Goal: Task Accomplishment & Management: Use online tool/utility

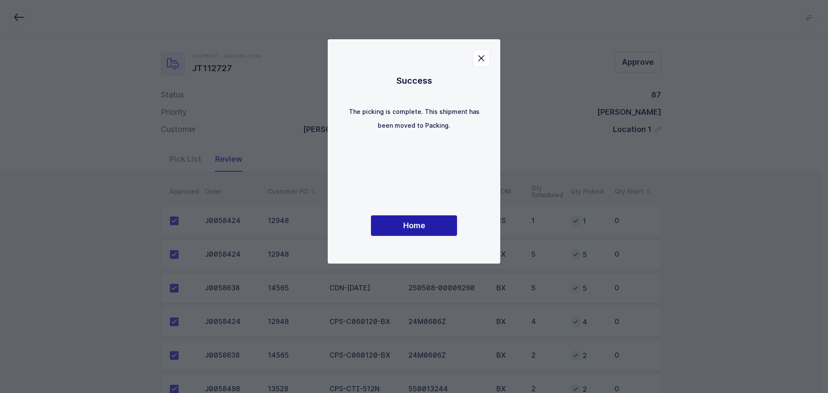
click at [432, 224] on button "Home" at bounding box center [414, 225] width 86 height 21
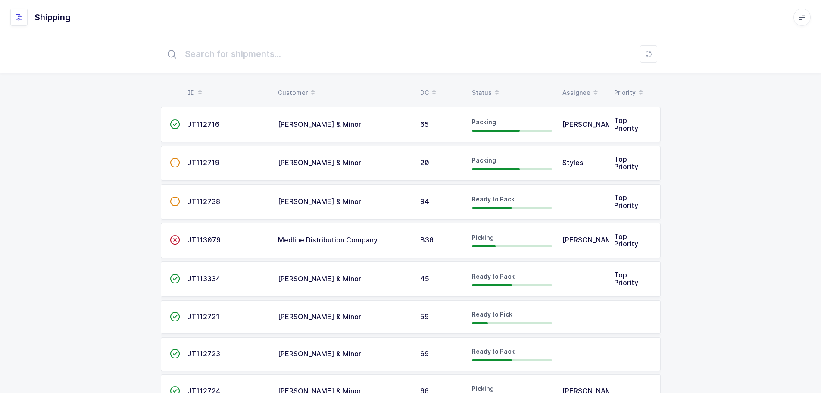
click at [476, 88] on div "Status" at bounding box center [512, 92] width 80 height 15
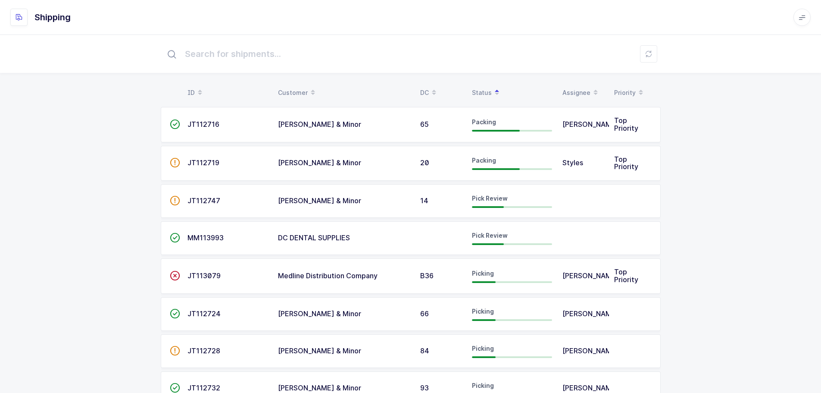
click at [451, 197] on div "14" at bounding box center [440, 201] width 41 height 8
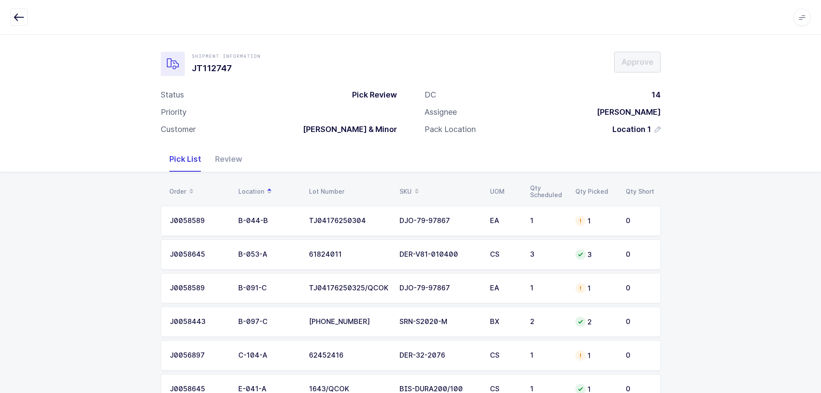
click at [693, 177] on div "Order Location Lot Number SKU UOM Qty Scheduled Qty Picked Qty Short J0058589 B…" at bounding box center [410, 399] width 821 height 454
click at [412, 187] on span at bounding box center [417, 191] width 10 height 15
click at [432, 296] on td "CPS-C020110-1-BX" at bounding box center [440, 288] width 91 height 30
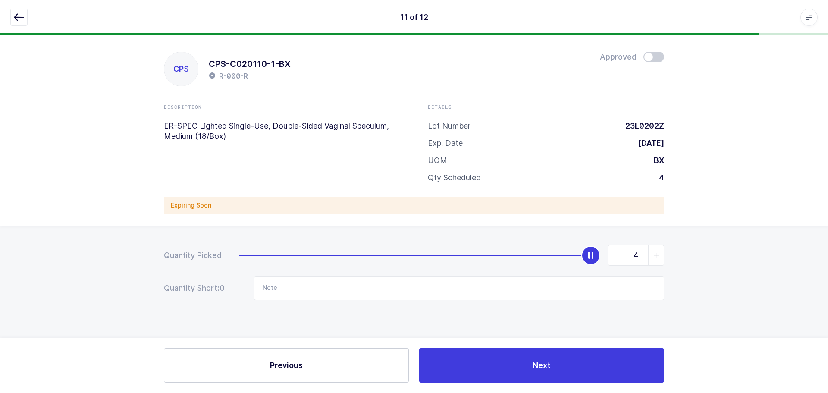
click at [651, 57] on span at bounding box center [653, 57] width 21 height 10
click at [21, 12] on icon "button" at bounding box center [19, 17] width 10 height 10
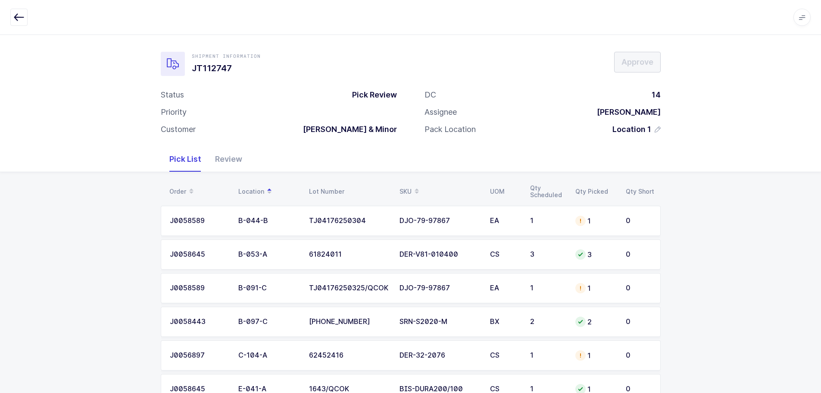
drag, startPoint x: 414, startPoint y: 188, endPoint x: 420, endPoint y: 186, distance: 5.5
click at [414, 188] on span at bounding box center [417, 191] width 10 height 15
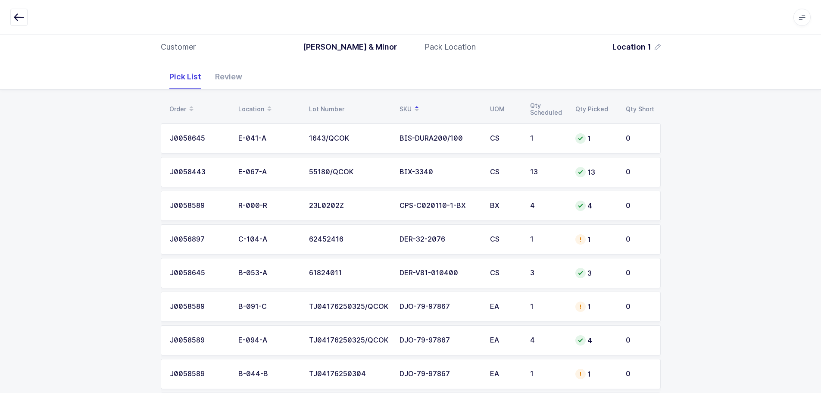
scroll to position [86, 0]
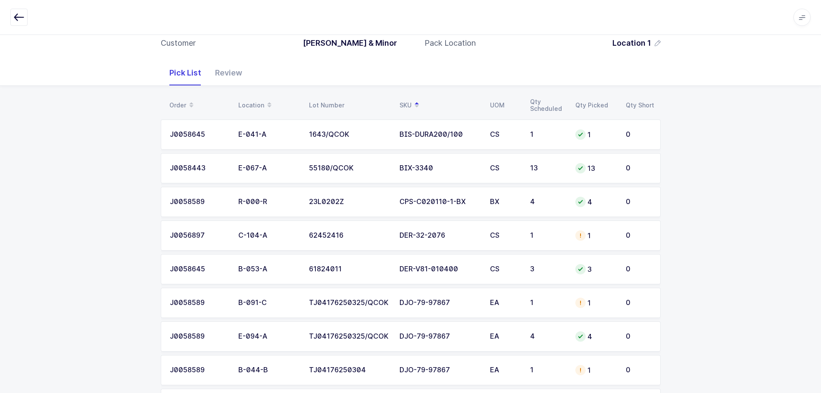
click at [420, 233] on div "DER-32-2076" at bounding box center [440, 236] width 80 height 8
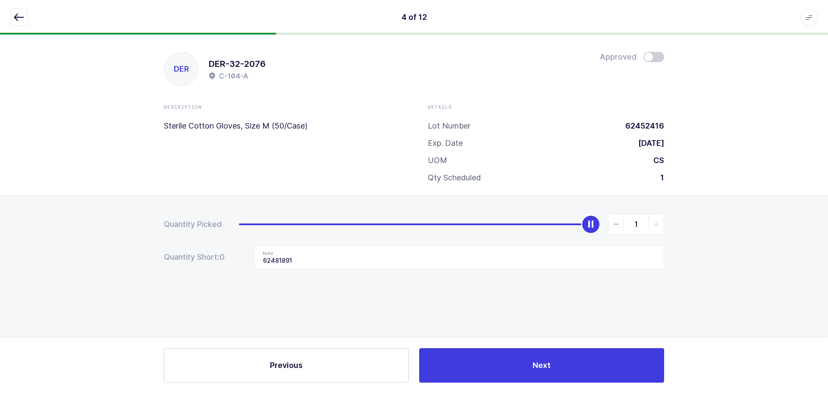
drag, startPoint x: 614, startPoint y: 222, endPoint x: 573, endPoint y: 236, distance: 43.2
click at [614, 222] on icon "slider between 0 and 1" at bounding box center [616, 224] width 6 height 6
type input "0"
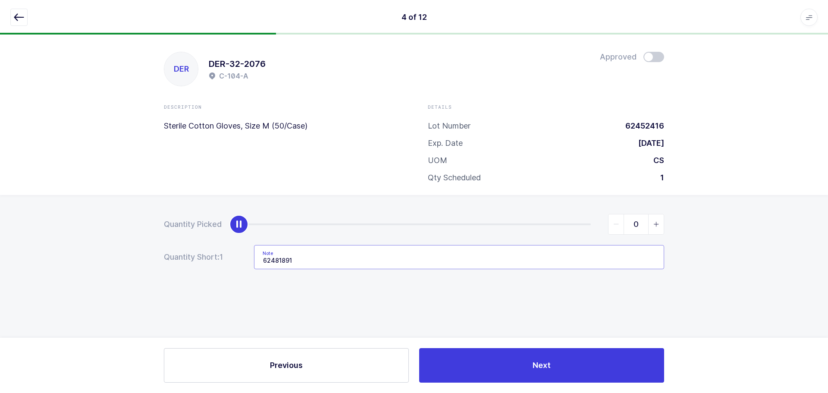
drag, startPoint x: 326, startPoint y: 262, endPoint x: 227, endPoint y: 263, distance: 98.7
click at [227, 263] on div "Quantity Short: 1 Note 62481891" at bounding box center [414, 257] width 500 height 24
click at [14, 10] on button "button" at bounding box center [18, 17] width 17 height 17
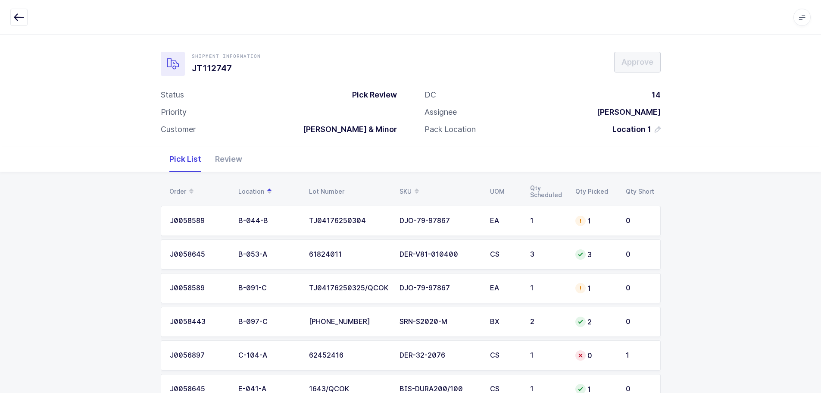
click at [409, 186] on div "SKU" at bounding box center [440, 191] width 80 height 15
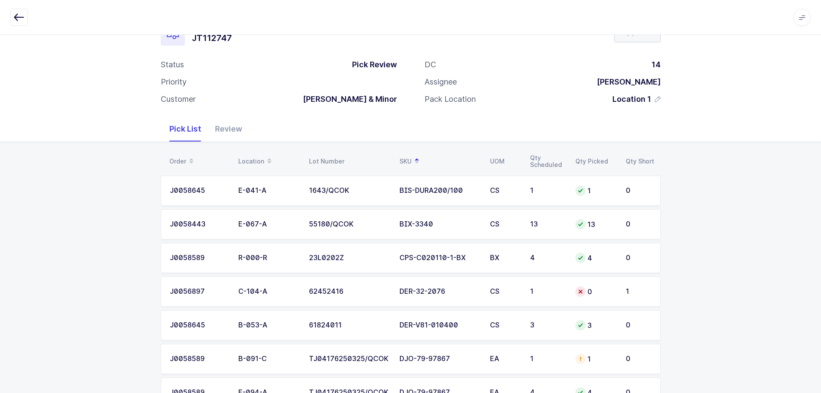
scroll to position [86, 0]
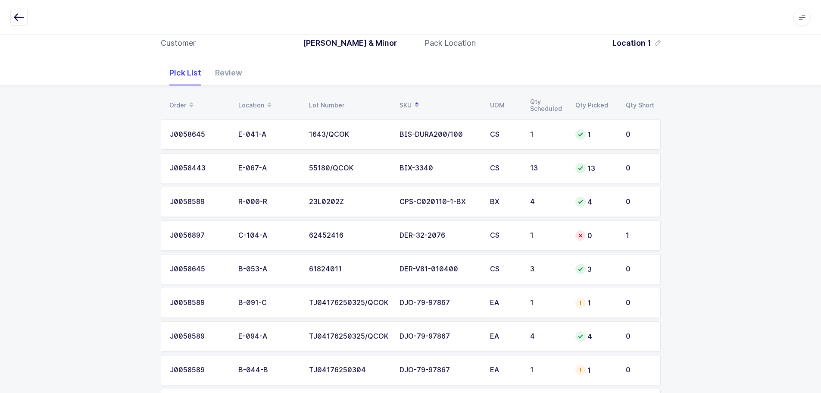
click at [500, 301] on div "EA" at bounding box center [505, 303] width 30 height 8
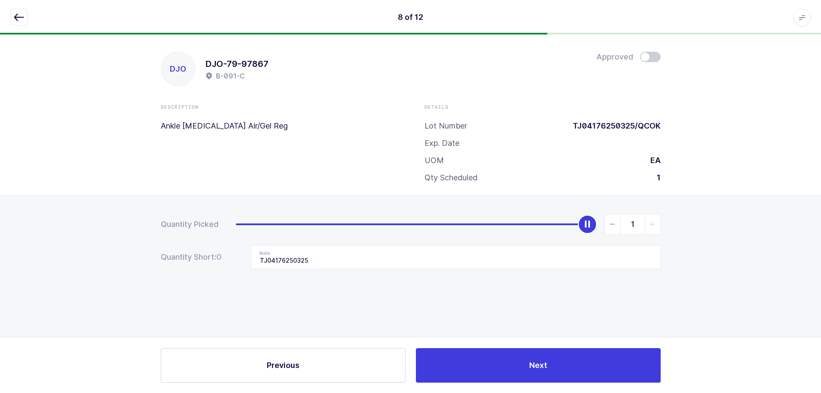
scroll to position [0, 0]
drag, startPoint x: 16, startPoint y: 17, endPoint x: 81, endPoint y: 58, distance: 76.9
click at [16, 17] on icon "button" at bounding box center [19, 17] width 10 height 10
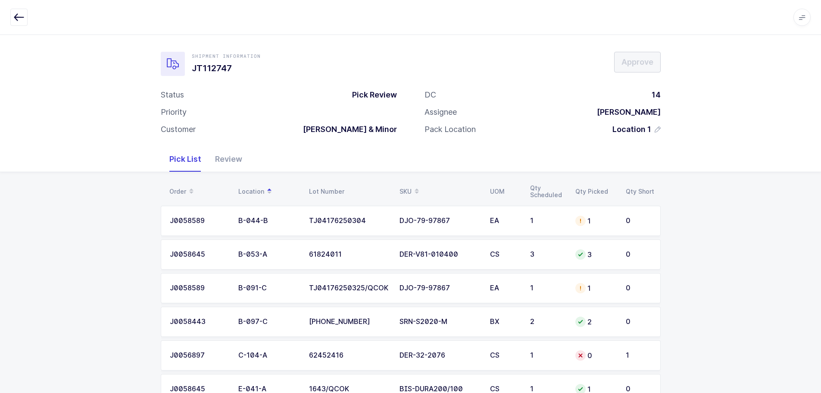
click at [409, 186] on div "SKU" at bounding box center [440, 191] width 80 height 15
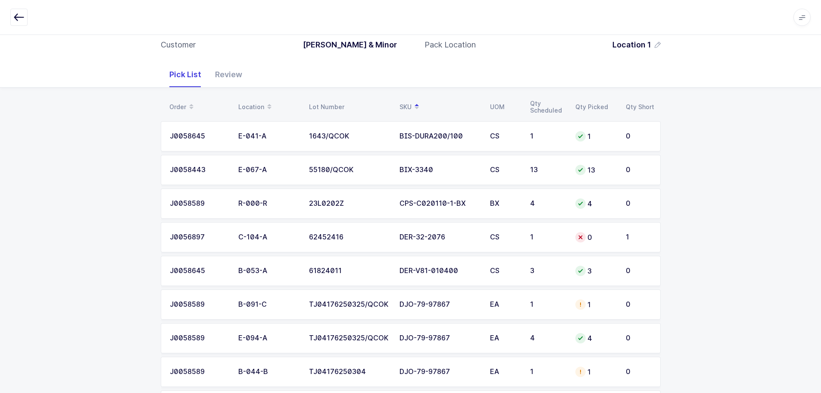
scroll to position [86, 0]
click at [472, 299] on div "DJO-79-97867" at bounding box center [440, 303] width 80 height 8
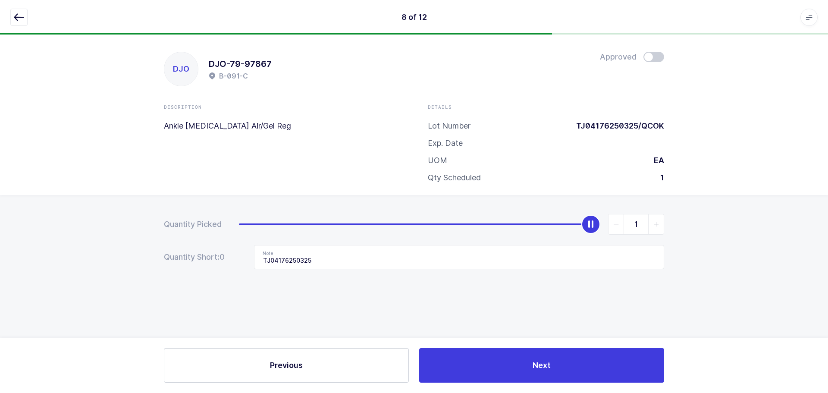
click at [660, 54] on span at bounding box center [653, 57] width 21 height 10
click at [18, 16] on icon "button" at bounding box center [19, 17] width 10 height 10
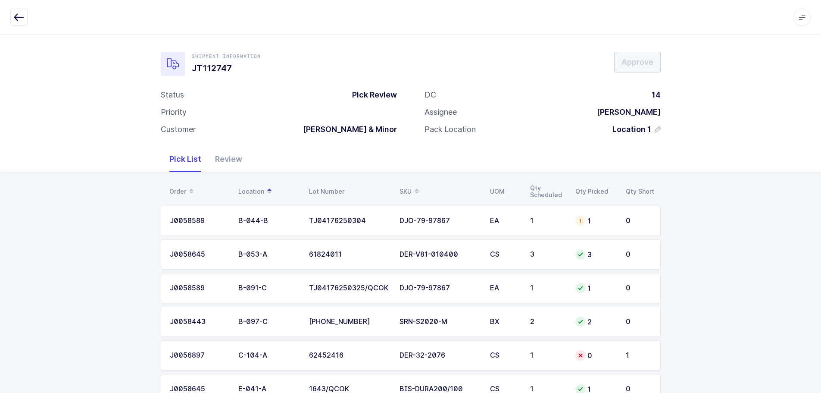
click at [411, 186] on div "SKU" at bounding box center [440, 191] width 80 height 15
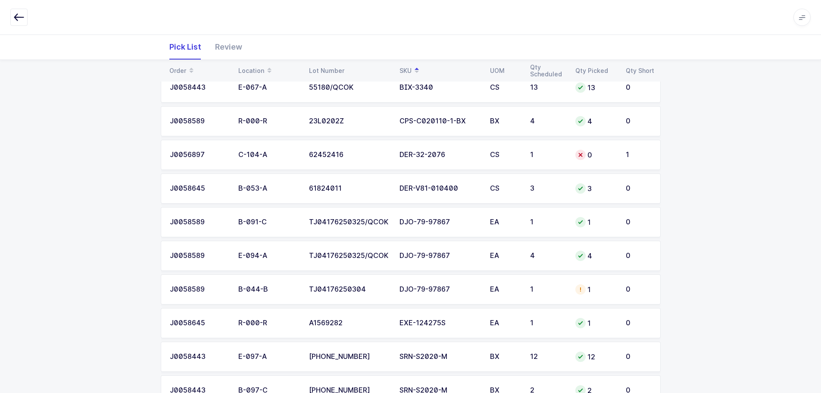
scroll to position [172, 0]
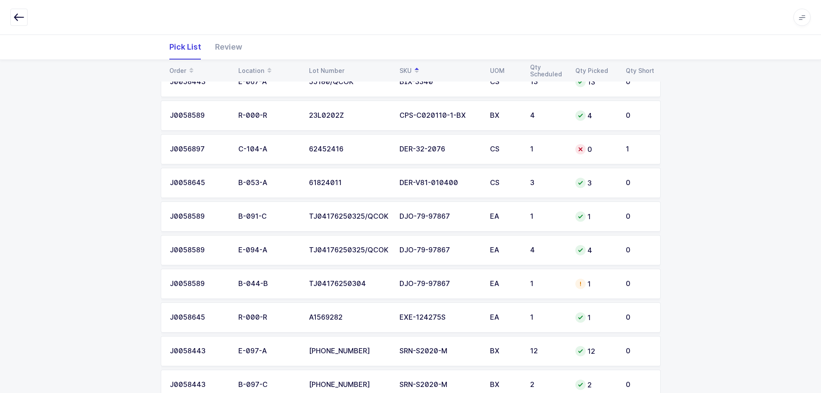
click at [546, 280] on div "1" at bounding box center [547, 284] width 35 height 8
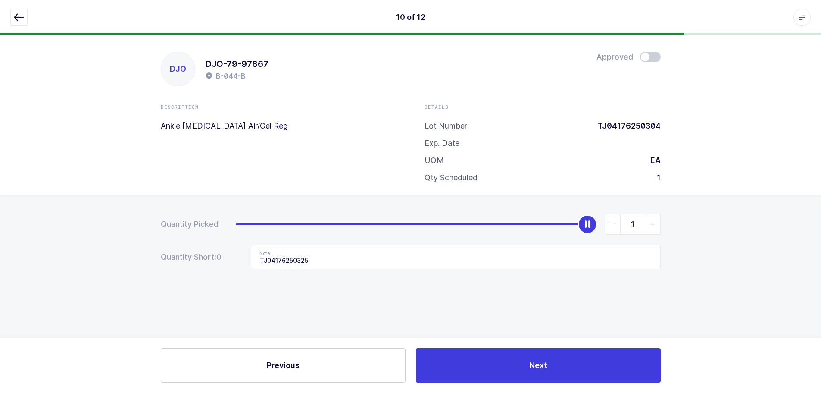
scroll to position [0, 0]
click at [618, 219] on span "slider between 0 and 1" at bounding box center [616, 224] width 16 height 20
type input "0"
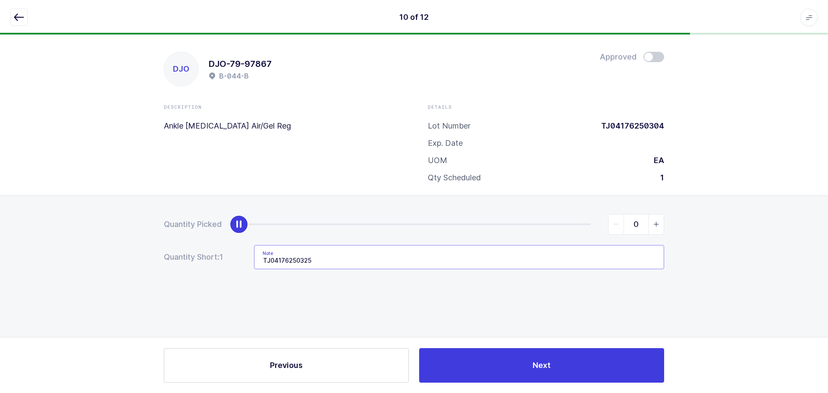
drag, startPoint x: 420, startPoint y: 264, endPoint x: 196, endPoint y: 256, distance: 223.5
click at [196, 256] on div "Quantity Short: 1 Note TJ04176250325" at bounding box center [414, 257] width 500 height 24
drag, startPoint x: 19, startPoint y: 16, endPoint x: 52, endPoint y: 34, distance: 38.2
click at [18, 19] on icon "button" at bounding box center [19, 17] width 10 height 10
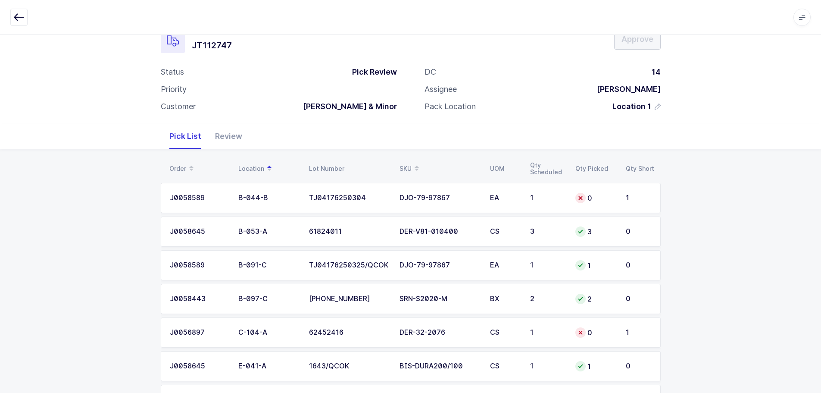
scroll to position [43, 0]
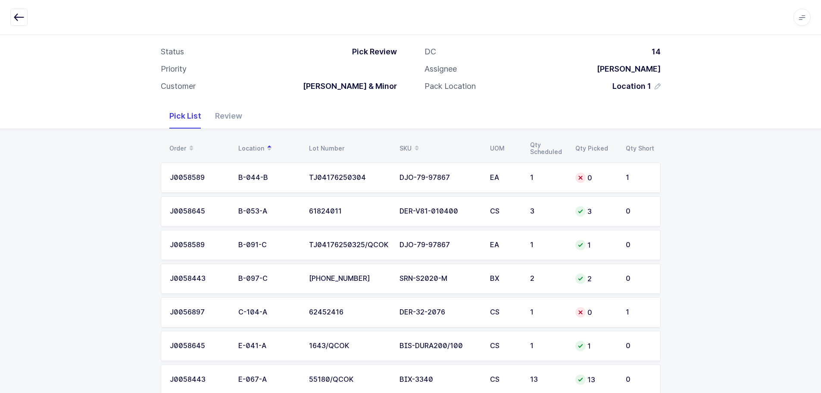
click at [406, 147] on div "SKU" at bounding box center [440, 148] width 80 height 15
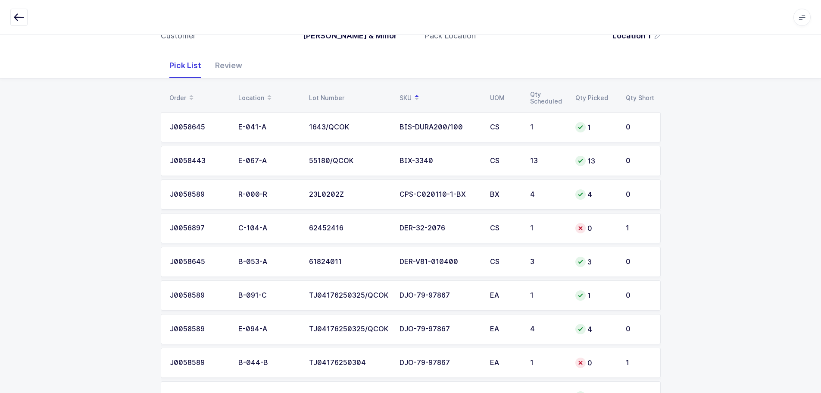
scroll to position [0, 0]
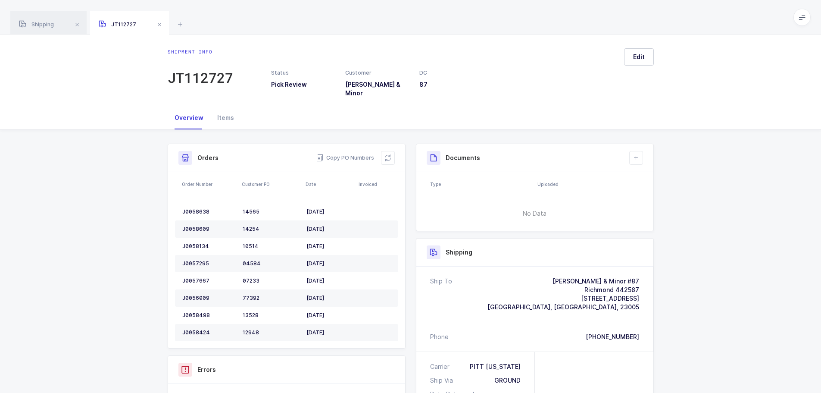
click at [82, 26] on span at bounding box center [77, 24] width 10 height 10
click at [82, 26] on span at bounding box center [80, 24] width 10 height 10
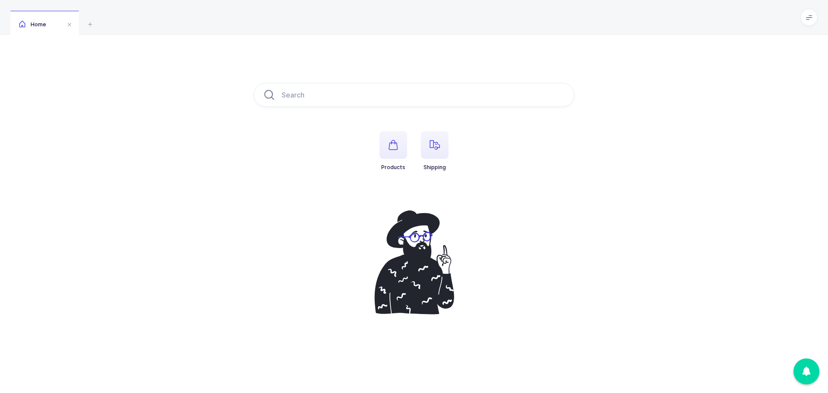
click at [432, 144] on icon "button" at bounding box center [434, 145] width 10 height 10
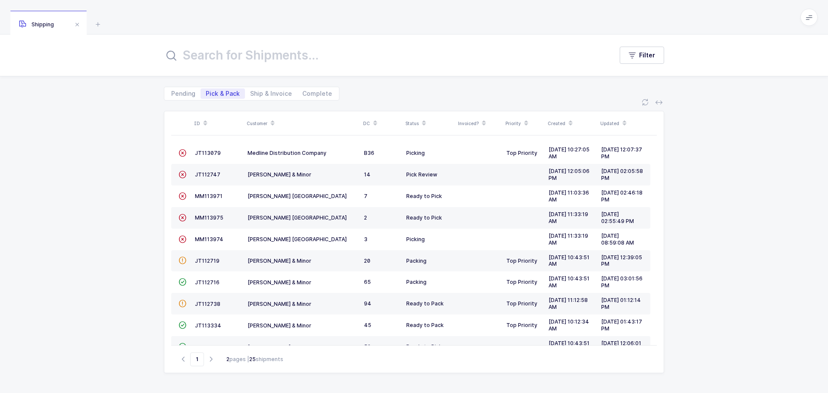
click at [208, 177] on span "JT112747" at bounding box center [207, 174] width 25 height 6
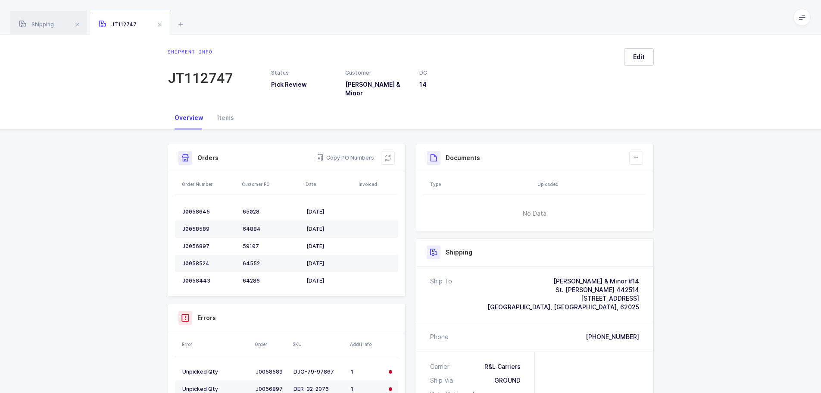
click at [386, 154] on icon at bounding box center [388, 157] width 7 height 7
click at [396, 148] on div "Orders Copy PO Numbers" at bounding box center [286, 158] width 237 height 28
click at [385, 154] on icon at bounding box center [388, 157] width 7 height 7
click at [388, 154] on icon at bounding box center [388, 157] width 7 height 7
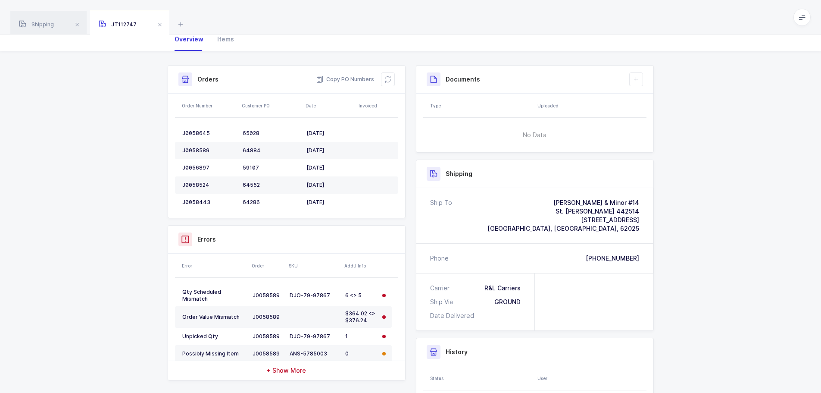
scroll to position [77, 0]
click at [389, 77] on icon at bounding box center [388, 80] width 7 height 7
click at [388, 78] on button at bounding box center [388, 81] width 14 height 14
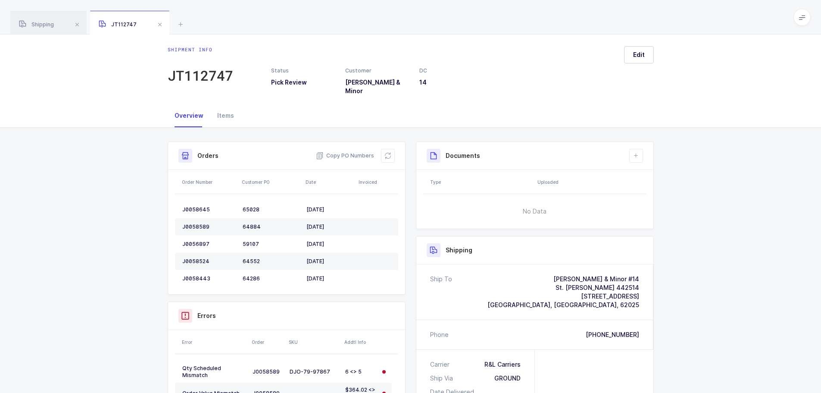
scroll to position [0, 0]
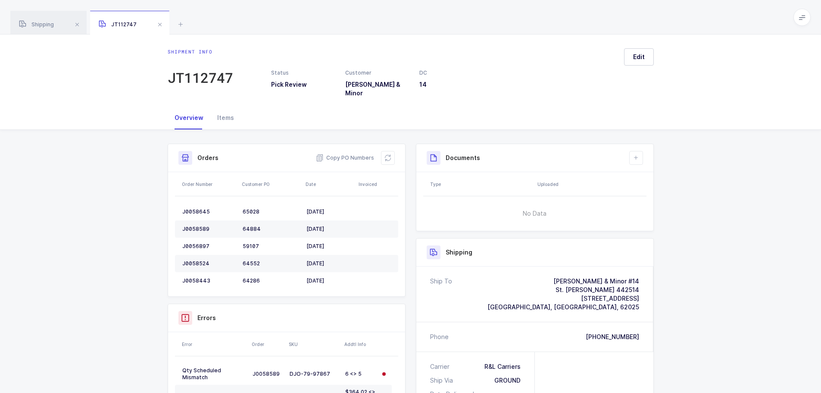
click at [389, 151] on button at bounding box center [388, 158] width 14 height 14
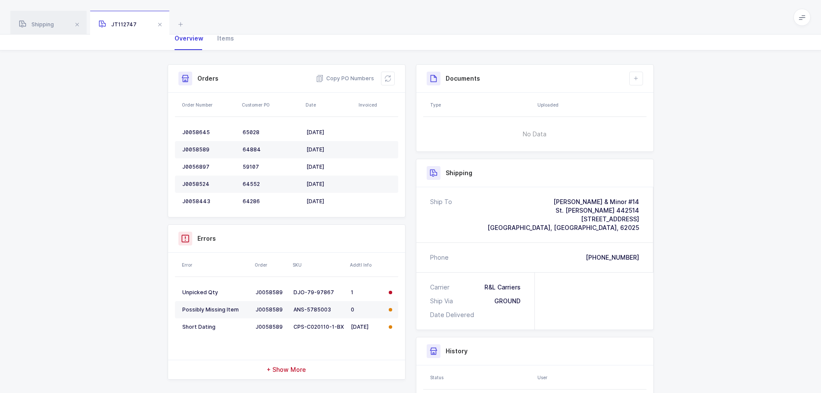
scroll to position [163, 0]
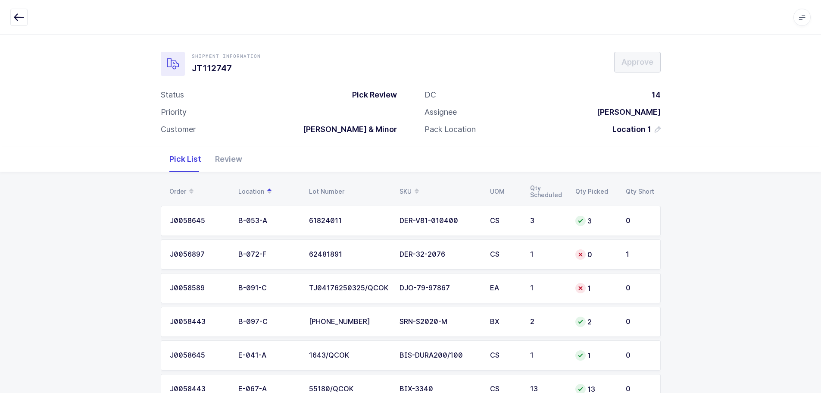
click at [445, 252] on div "DER-32-2076" at bounding box center [440, 255] width 80 height 8
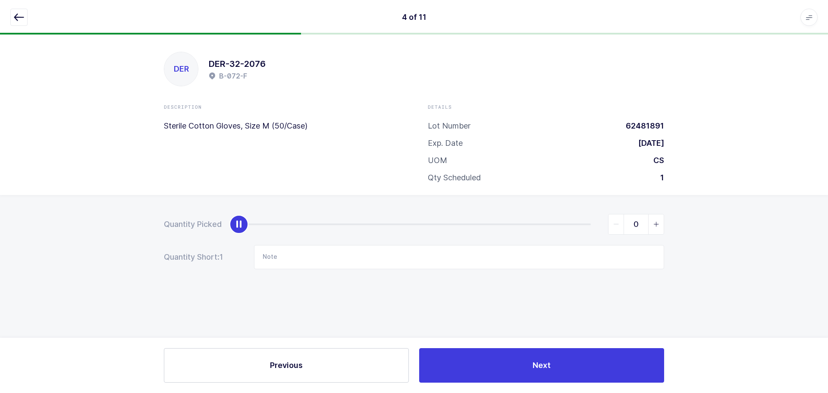
type input "1"
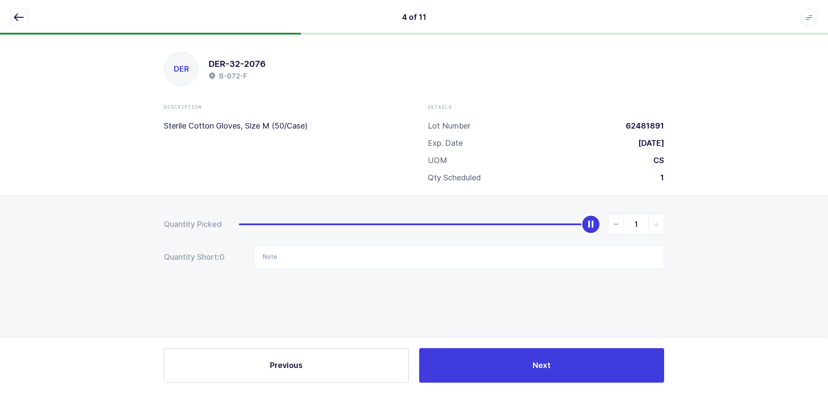
drag, startPoint x: 237, startPoint y: 223, endPoint x: 749, endPoint y: 226, distance: 511.8
click at [749, 226] on div "Quantity Picked 1 Quantity Short: 0 Note" at bounding box center [414, 271] width 828 height 153
click at [22, 16] on icon "button" at bounding box center [19, 17] width 10 height 10
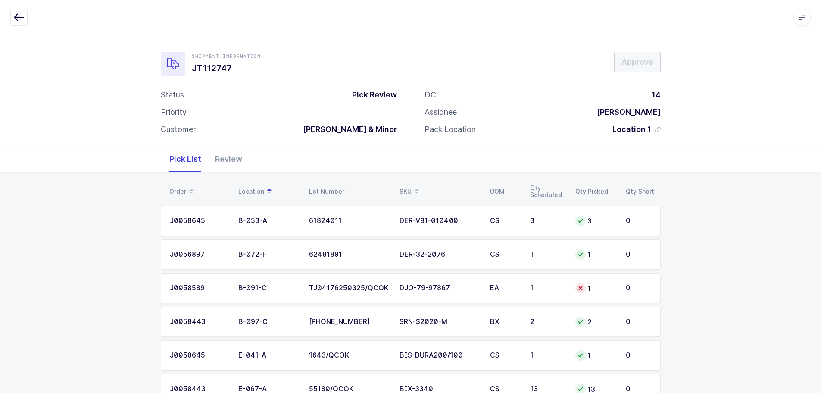
click at [556, 280] on td "1" at bounding box center [547, 288] width 45 height 30
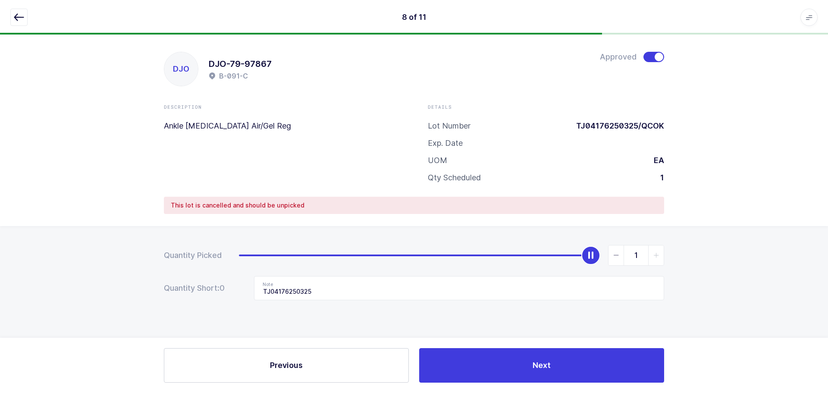
type input "0"
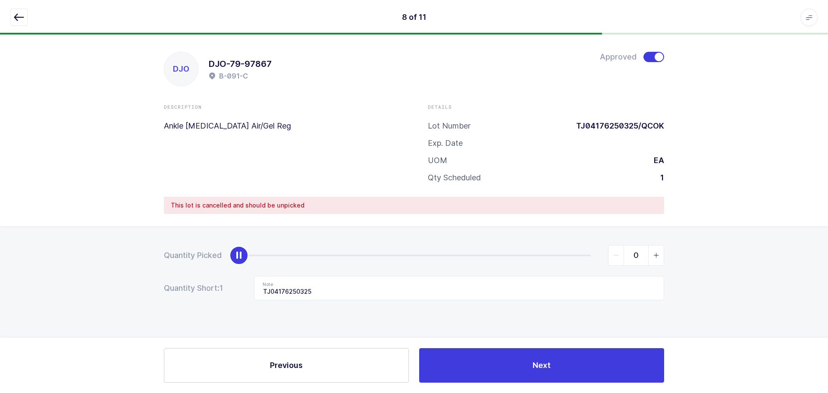
drag, startPoint x: 587, startPoint y: 257, endPoint x: 291, endPoint y: 266, distance: 296.8
click at [0, 257] on html "8 of 11 Apps Core [GEOGRAPHIC_DATA] Admin Mission Control Purchasing [PERSON_NA…" at bounding box center [414, 196] width 828 height 393
drag, startPoint x: 323, startPoint y: 288, endPoint x: 147, endPoint y: 296, distance: 175.2
click at [147, 296] on div "Quantity Picked 0 Quantity Short: 1 Note TJ04176250325" at bounding box center [414, 302] width 828 height 153
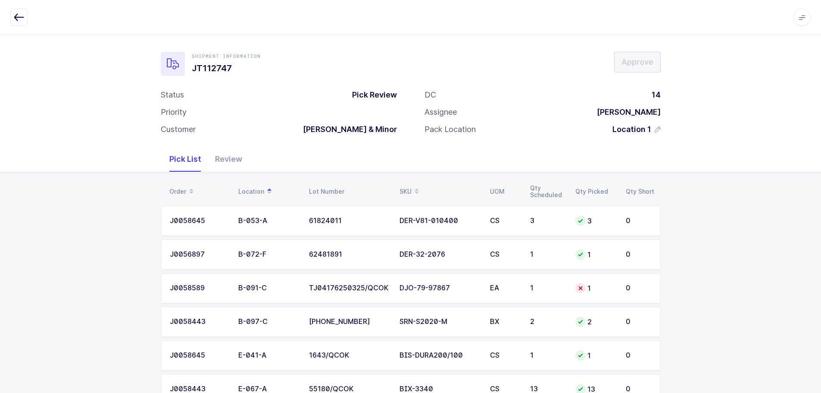
click at [529, 293] on td "1" at bounding box center [547, 288] width 45 height 30
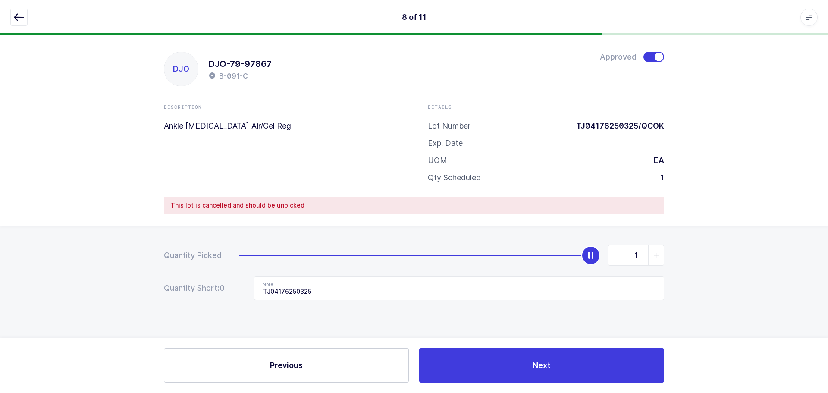
type input "0"
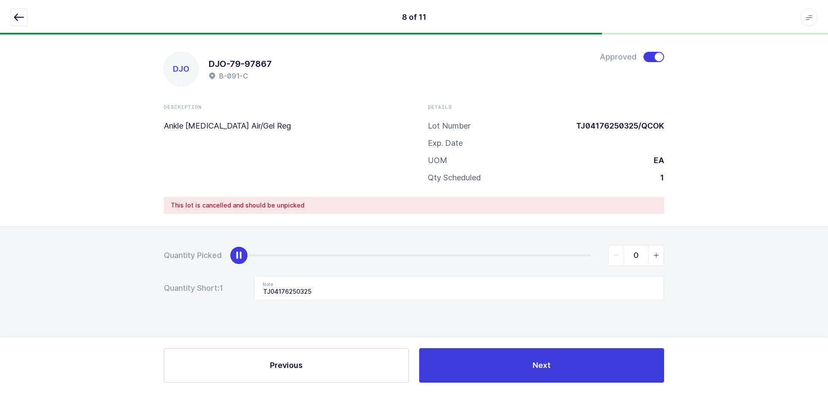
drag, startPoint x: 592, startPoint y: 256, endPoint x: 310, endPoint y: 283, distance: 282.8
click at [5, 249] on div "Quantity Picked 0 Quantity Short: 1 Note TJ04176250325" at bounding box center [414, 302] width 828 height 153
drag, startPoint x: 353, startPoint y: 297, endPoint x: 164, endPoint y: 295, distance: 189.3
click at [164, 295] on div "Quantity Short: 1 Note TJ04176250325" at bounding box center [414, 288] width 500 height 24
drag, startPoint x: 18, startPoint y: 17, endPoint x: 212, endPoint y: 102, distance: 211.8
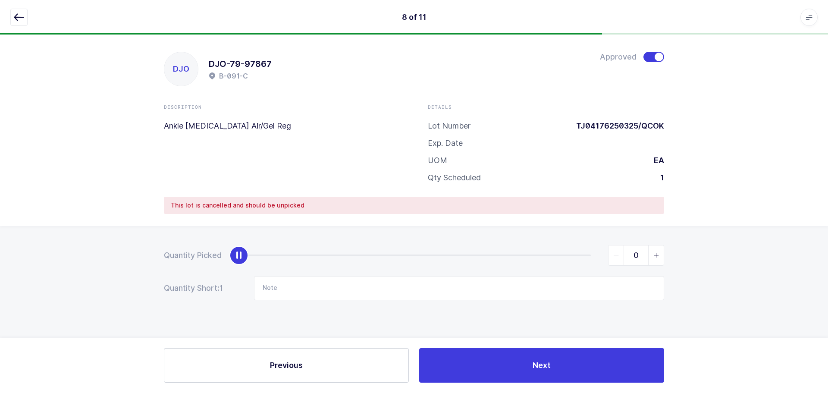
click at [19, 17] on icon "button" at bounding box center [19, 17] width 10 height 10
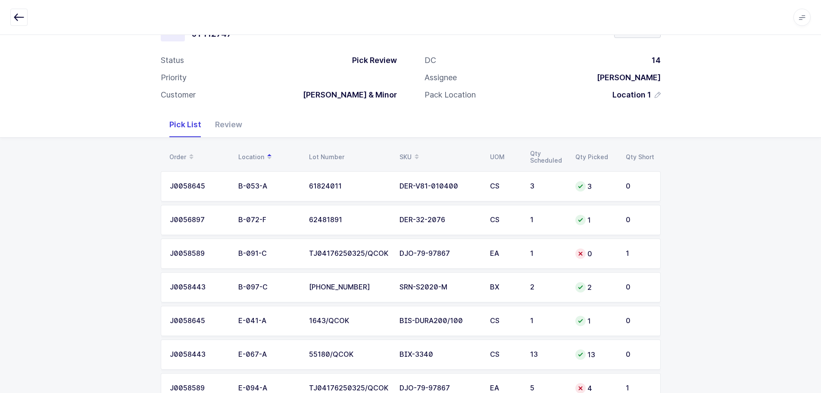
scroll to position [200, 0]
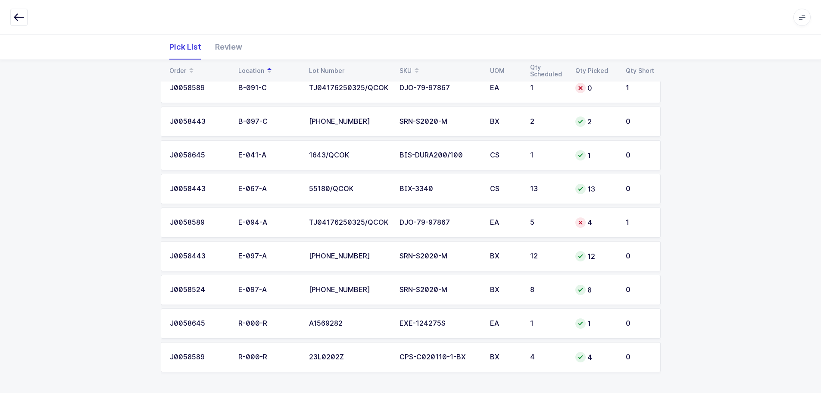
click at [473, 223] on div "DJO-79-97867" at bounding box center [440, 223] width 80 height 8
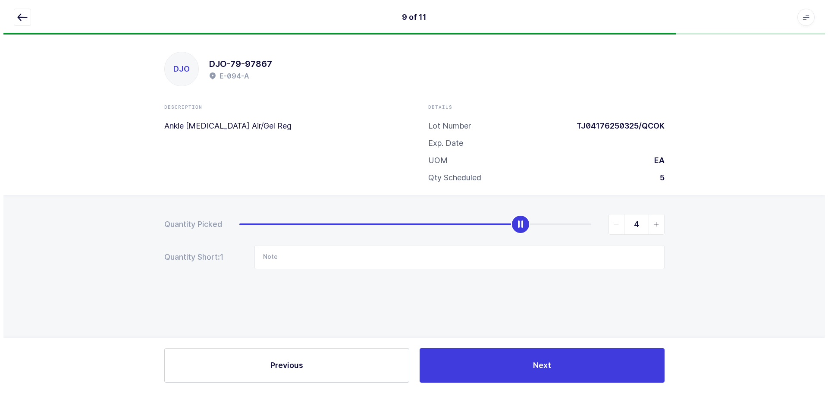
scroll to position [0, 0]
click at [652, 226] on span "slider between 0 and 5" at bounding box center [656, 224] width 16 height 20
type input "5"
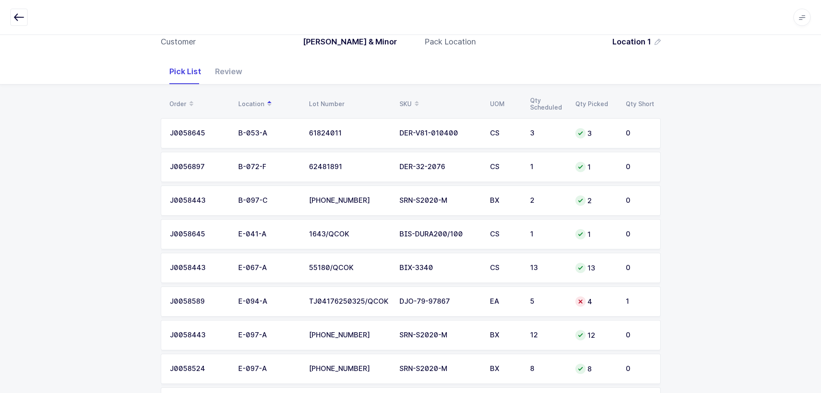
scroll to position [166, 0]
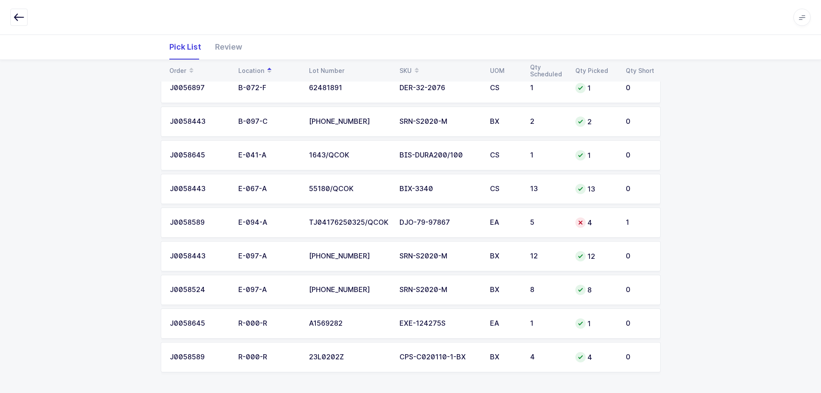
click at [602, 217] on div "4" at bounding box center [596, 222] width 40 height 10
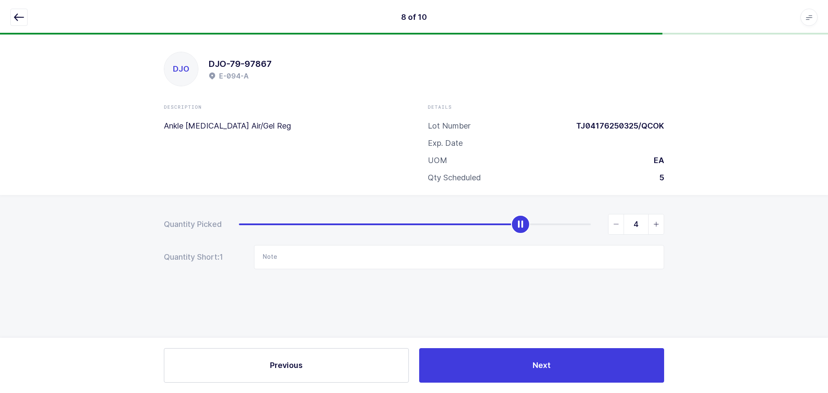
click at [657, 224] on icon "slider between 0 and 5" at bounding box center [656, 224] width 6 height 6
type input "5"
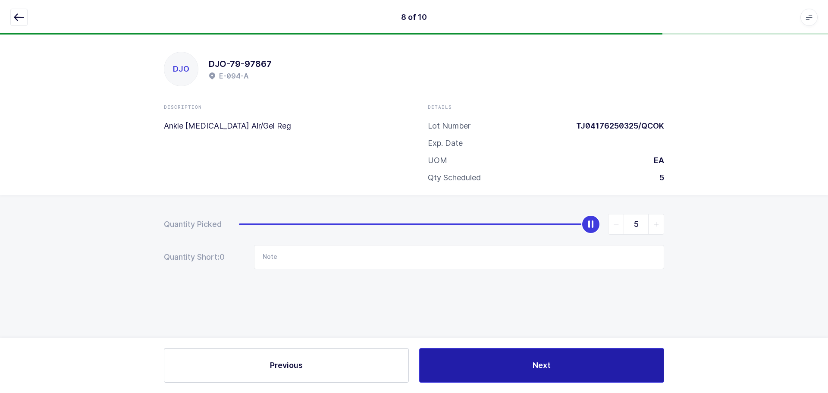
drag, startPoint x: 564, startPoint y: 361, endPoint x: 566, endPoint y: 353, distance: 9.0
click at [565, 358] on button "Next" at bounding box center [541, 365] width 245 height 34
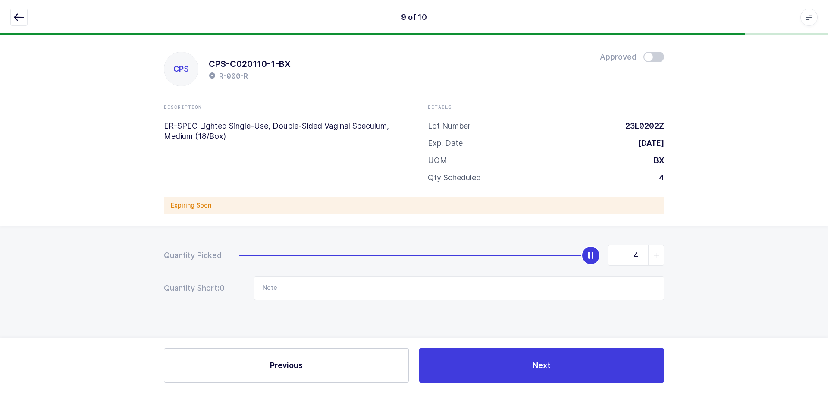
click at [658, 53] on span at bounding box center [653, 57] width 21 height 10
drag, startPoint x: 17, startPoint y: 12, endPoint x: 88, endPoint y: 26, distance: 72.6
click at [17, 13] on icon "button" at bounding box center [19, 17] width 10 height 10
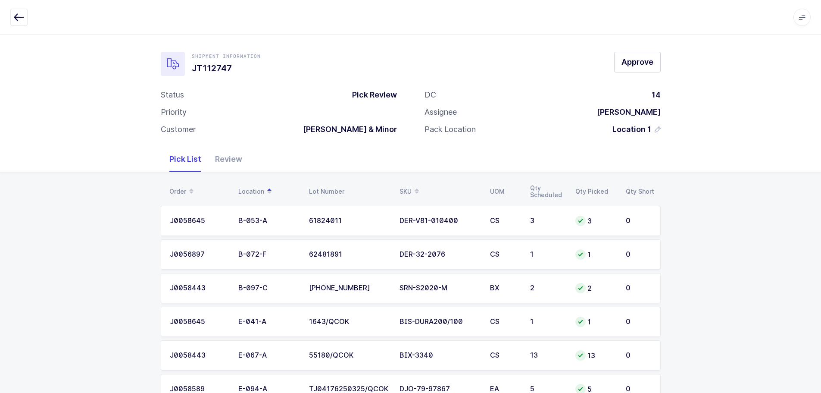
click at [227, 162] on div "Review" at bounding box center [228, 159] width 41 height 25
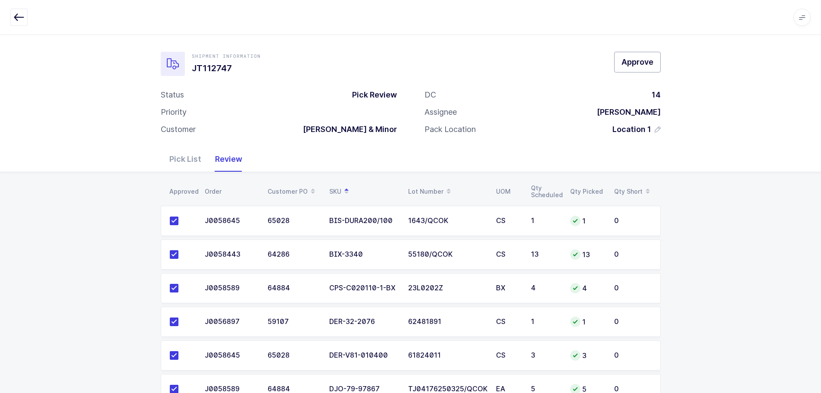
click at [644, 60] on span "Approve" at bounding box center [638, 61] width 32 height 11
click at [645, 60] on span "Approve" at bounding box center [638, 61] width 32 height 11
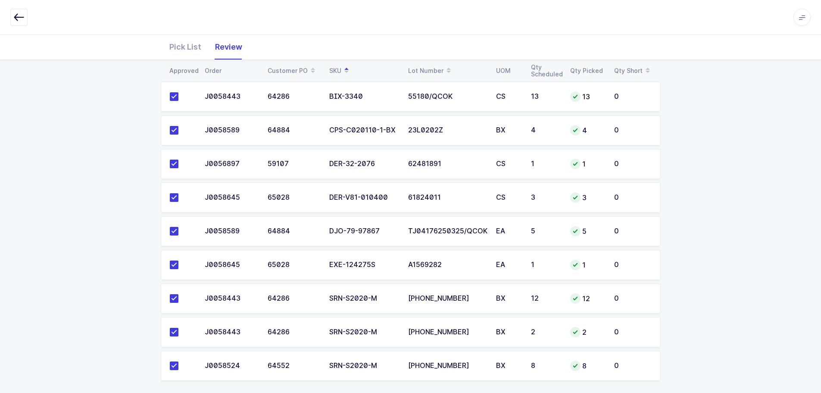
scroll to position [166, 0]
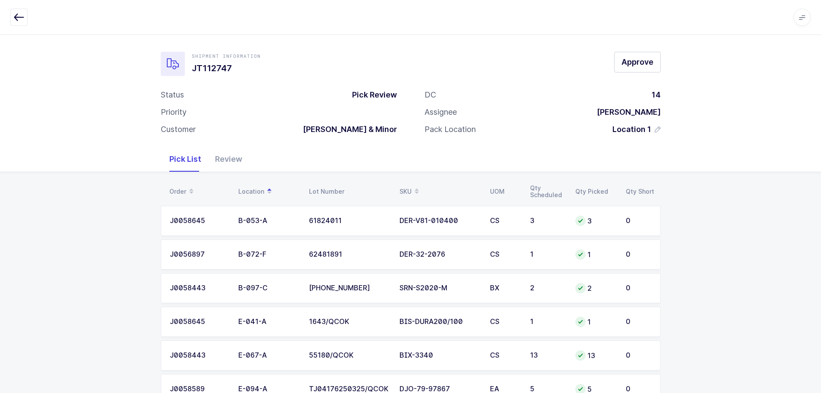
drag, startPoint x: 239, startPoint y: 153, endPoint x: 238, endPoint y: 159, distance: 5.7
click at [238, 154] on div "Review" at bounding box center [228, 159] width 41 height 25
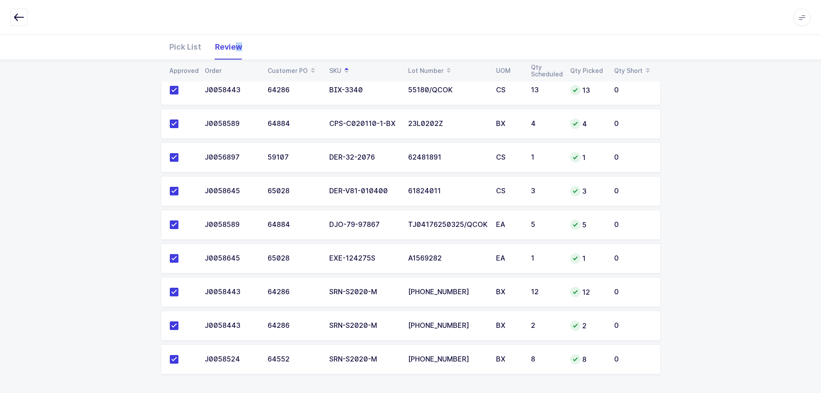
scroll to position [166, 0]
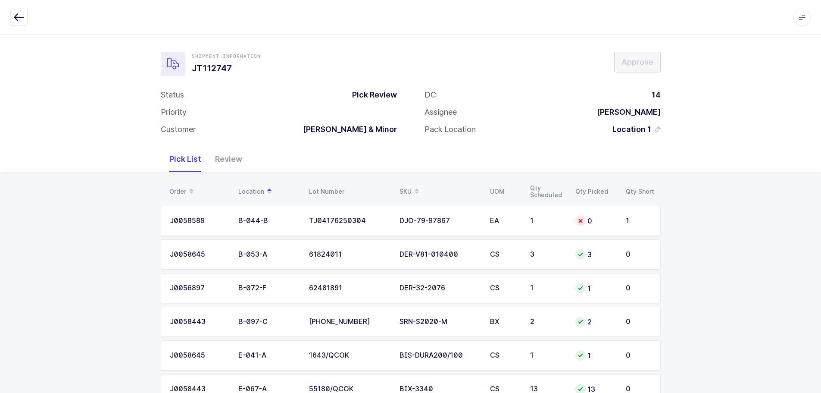
click at [554, 219] on div "1" at bounding box center [547, 221] width 35 height 8
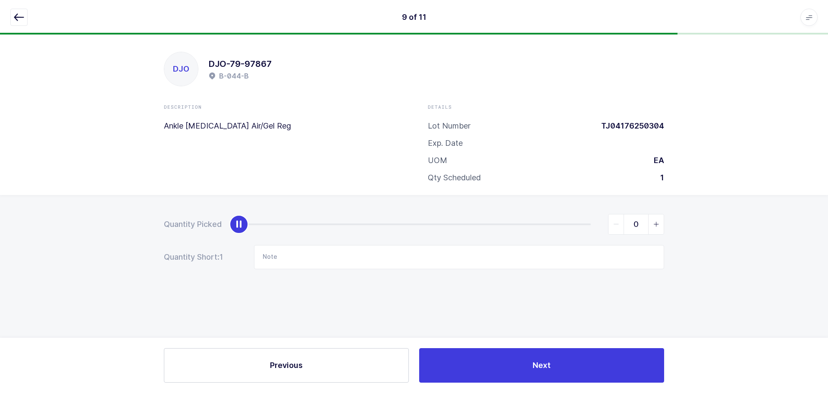
click at [655, 223] on icon "slider between 0 and 1" at bounding box center [656, 224] width 6 height 6
type input "1"
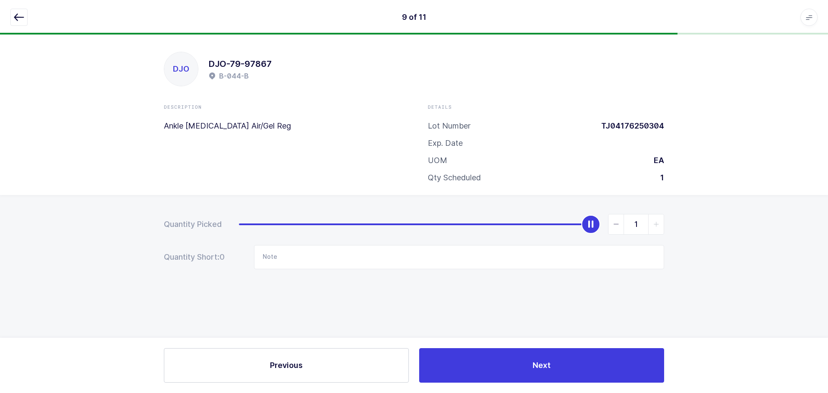
click at [27, 17] on button "button" at bounding box center [18, 17] width 17 height 17
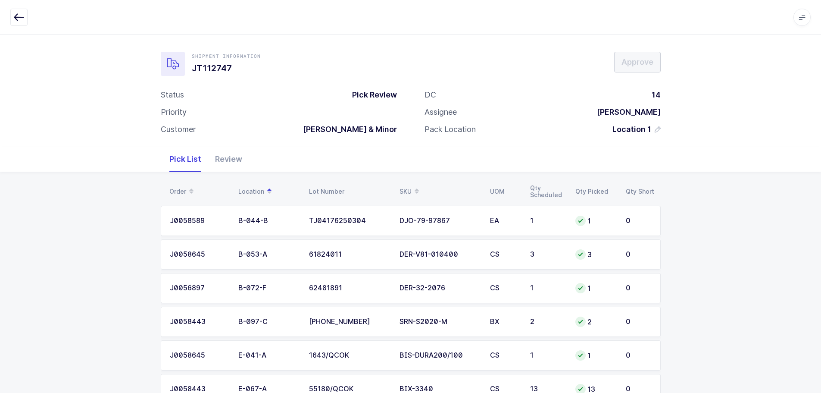
drag, startPoint x: 234, startPoint y: 163, endPoint x: 239, endPoint y: 165, distance: 5.2
click at [234, 162] on div "Review" at bounding box center [228, 159] width 41 height 25
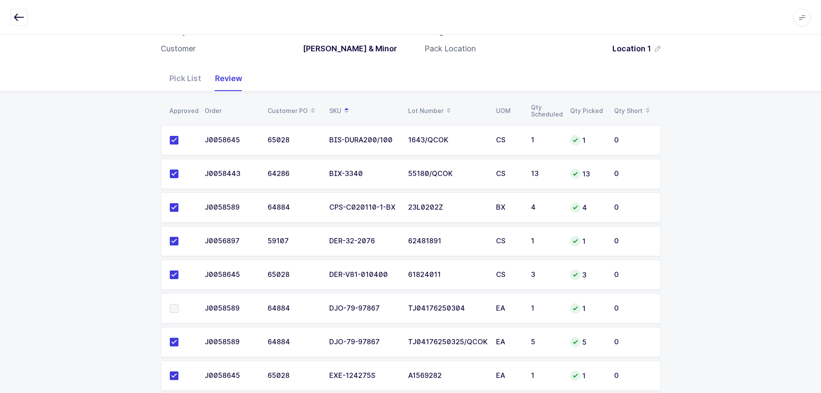
scroll to position [200, 0]
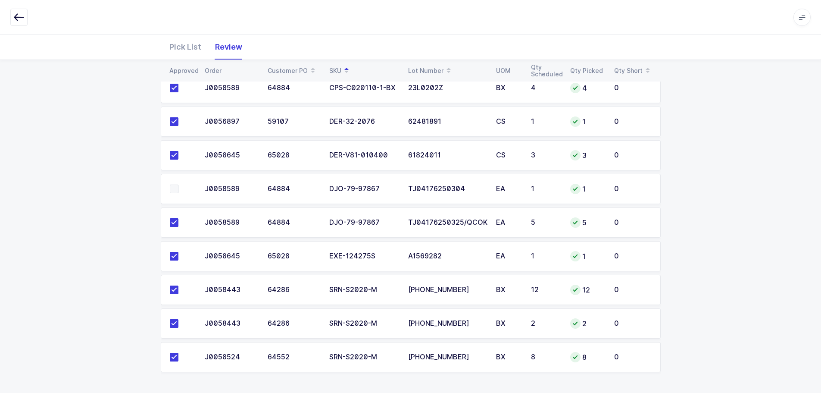
click at [175, 188] on span at bounding box center [174, 189] width 9 height 9
click at [179, 185] on input "checkbox" at bounding box center [179, 185] width 0 height 0
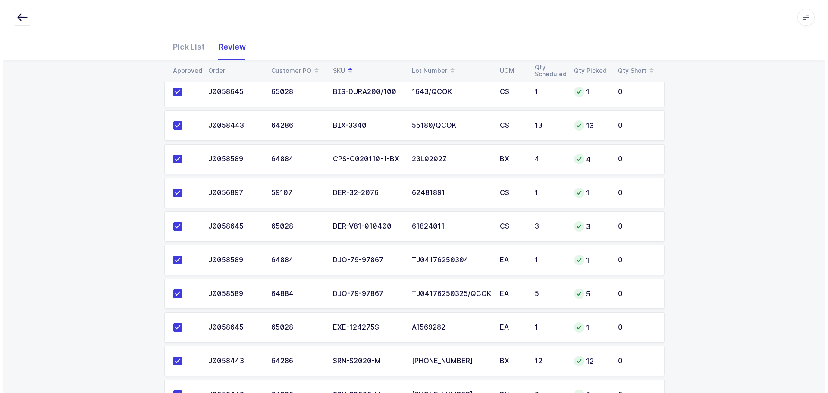
scroll to position [0, 0]
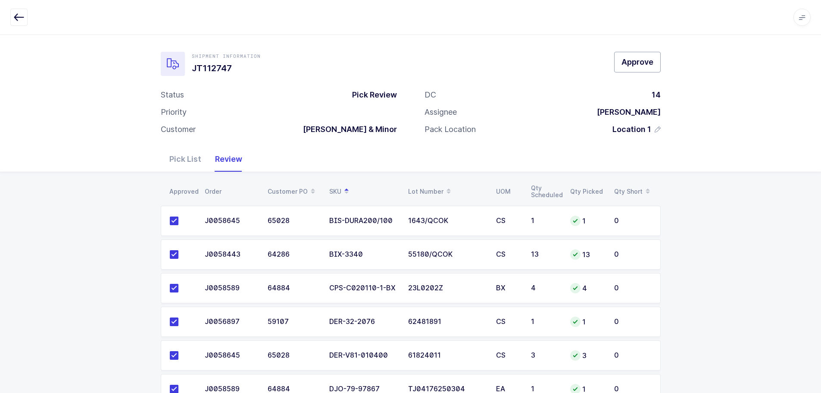
click at [637, 56] on button "Approve" at bounding box center [637, 62] width 47 height 21
